Goal: Information Seeking & Learning: Understand process/instructions

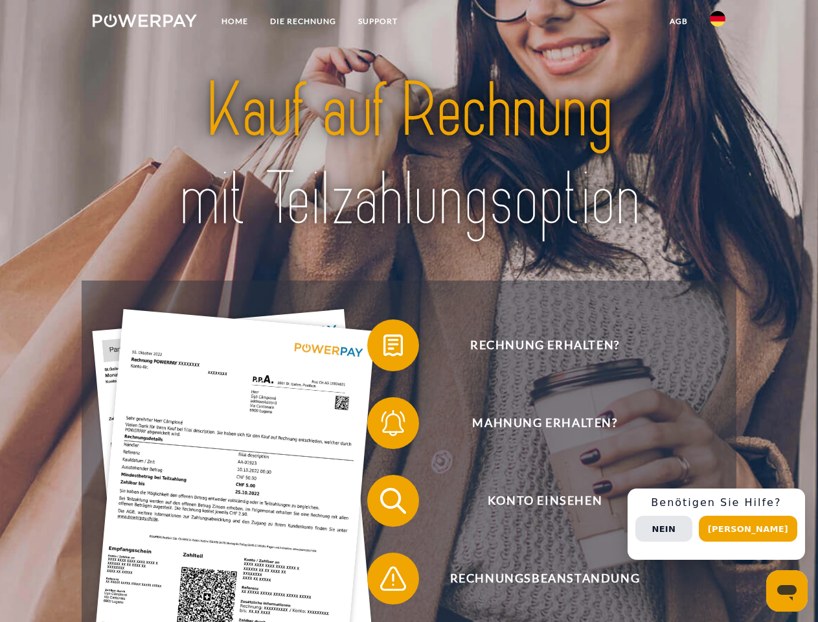
click at [144, 23] on img at bounding box center [145, 20] width 104 height 13
click at [718, 23] on img at bounding box center [718, 19] width 16 height 16
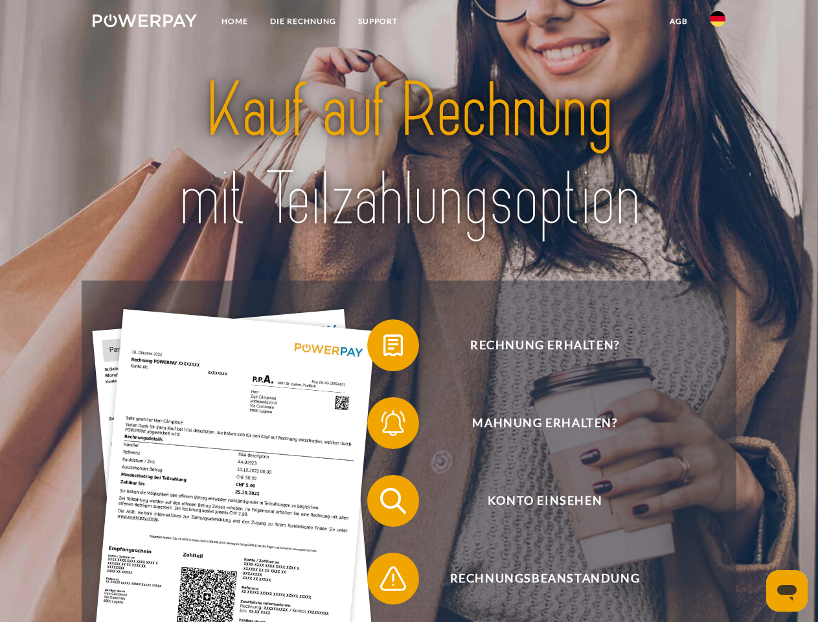
click at [678, 21] on link "agb" at bounding box center [679, 21] width 40 height 23
click at [383, 348] on span at bounding box center [373, 345] width 65 height 65
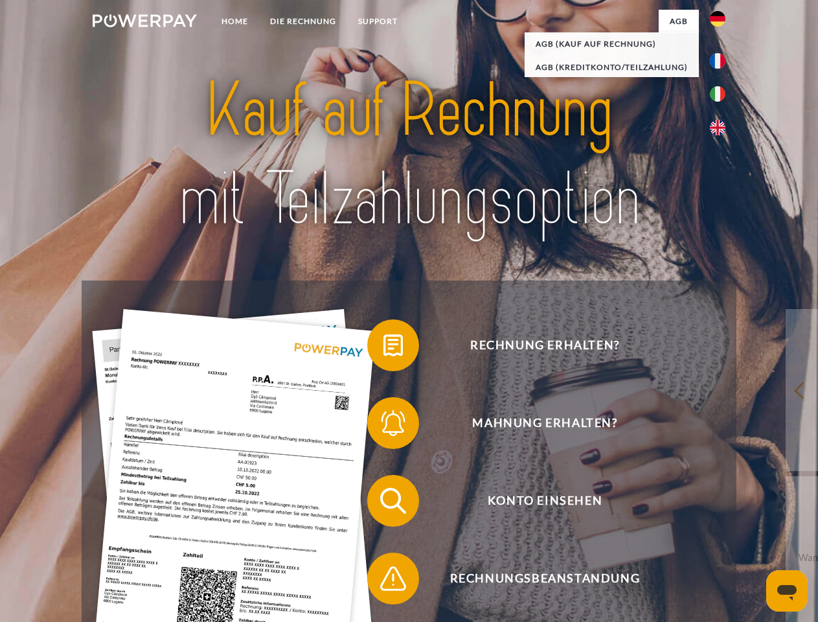
click at [383, 425] on span at bounding box center [373, 422] width 65 height 65
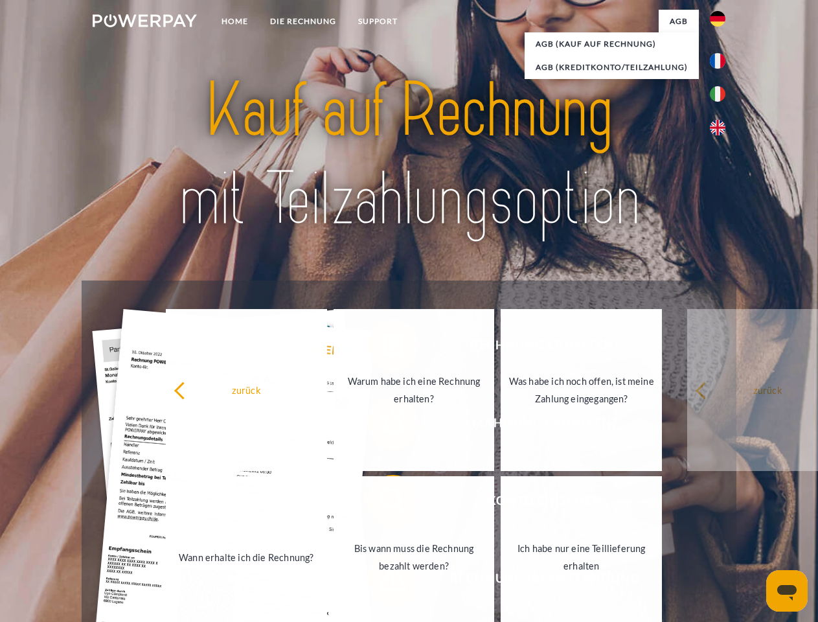
click at [383, 503] on link "Bis wann muss die Rechnung bezahlt werden?" at bounding box center [413, 557] width 161 height 162
click at [383, 581] on span at bounding box center [373, 578] width 65 height 65
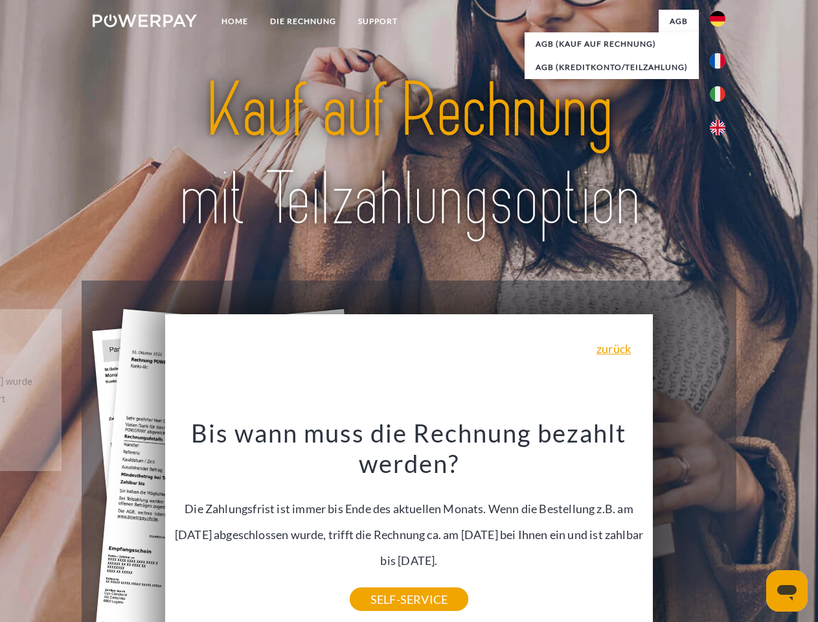
click at [721, 524] on div "Rechnung erhalten? Mahnung erhalten? Konto einsehen" at bounding box center [409, 539] width 654 height 518
click at [689, 526] on span "Konto einsehen" at bounding box center [544, 501] width 317 height 52
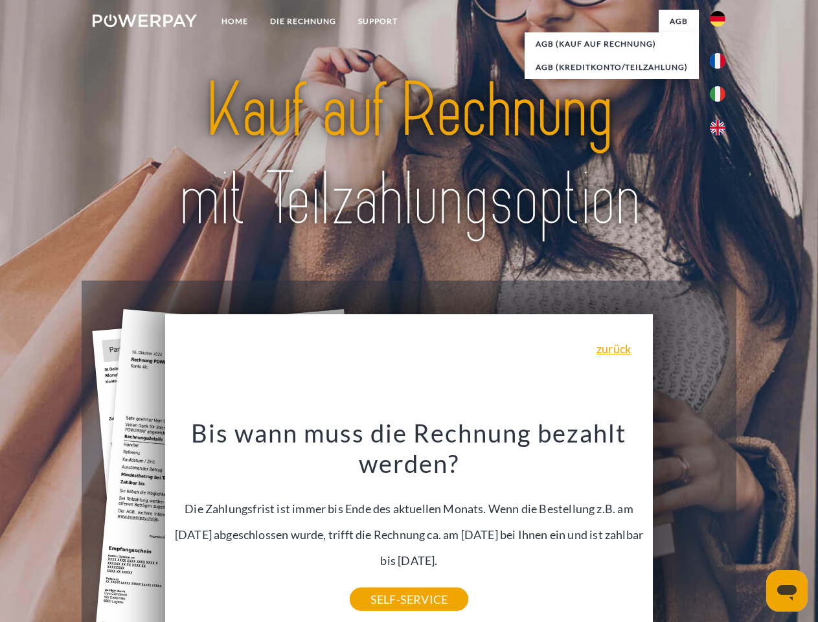
click at [752, 528] on header "Home DIE RECHNUNG SUPPORT" at bounding box center [409, 447] width 818 height 894
